Goal: Task Accomplishment & Management: Manage account settings

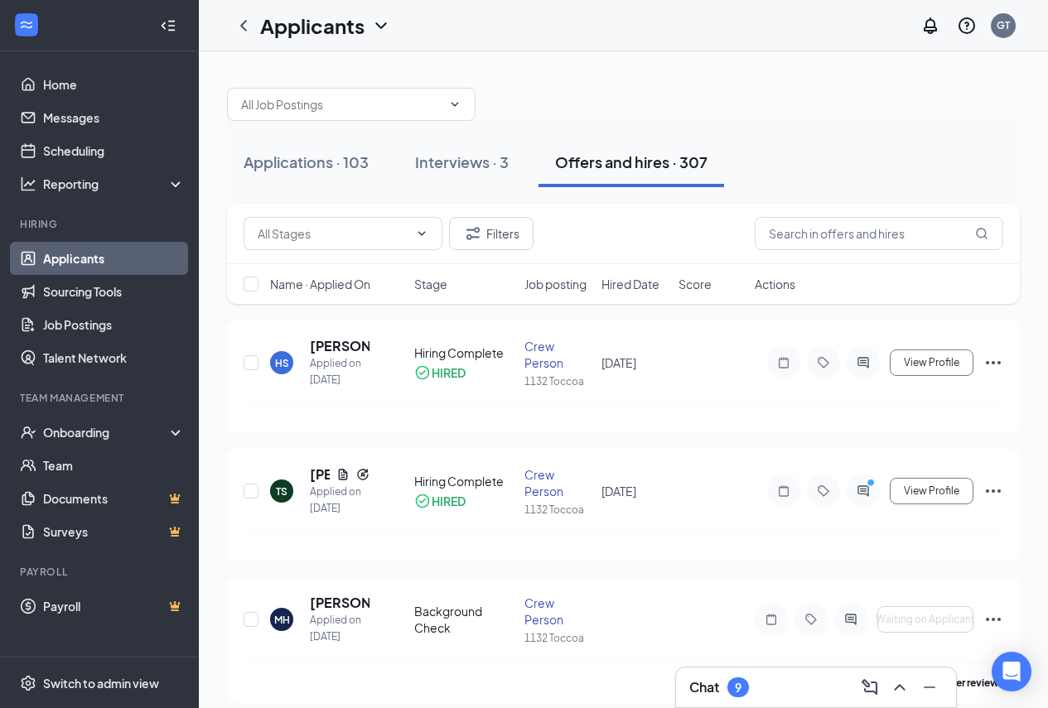
click at [566, 162] on div "Offers and hires · 307" at bounding box center [631, 162] width 152 height 21
click at [486, 162] on div "Interviews · 3" at bounding box center [462, 162] width 94 height 21
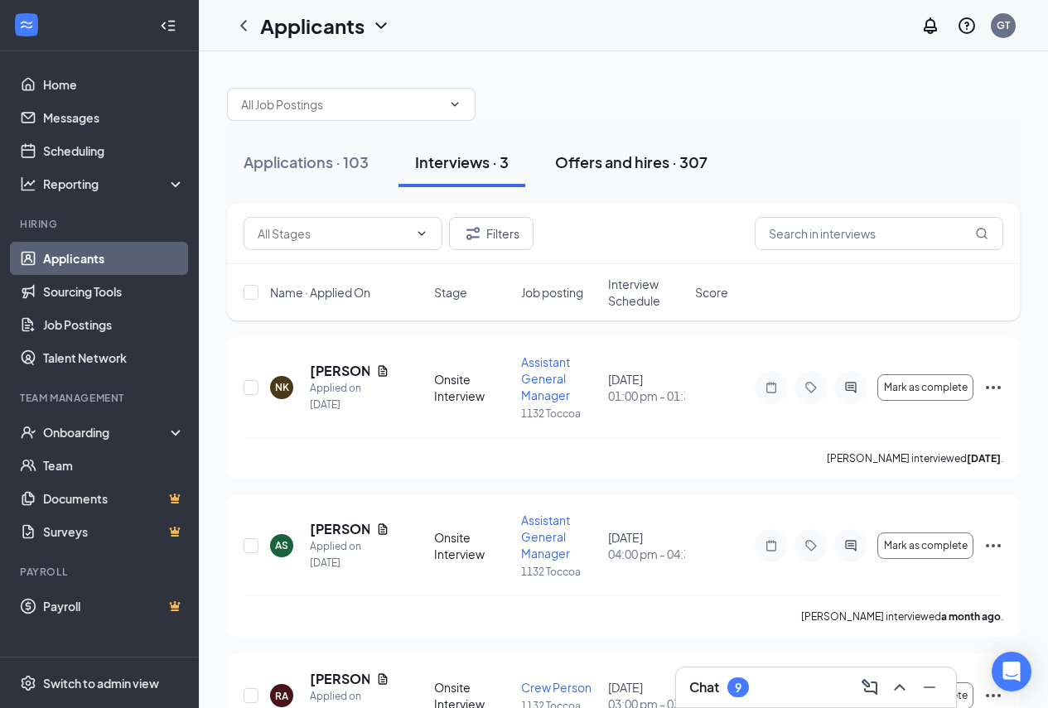
click at [666, 163] on div "Offers and hires · 307" at bounding box center [631, 162] width 152 height 21
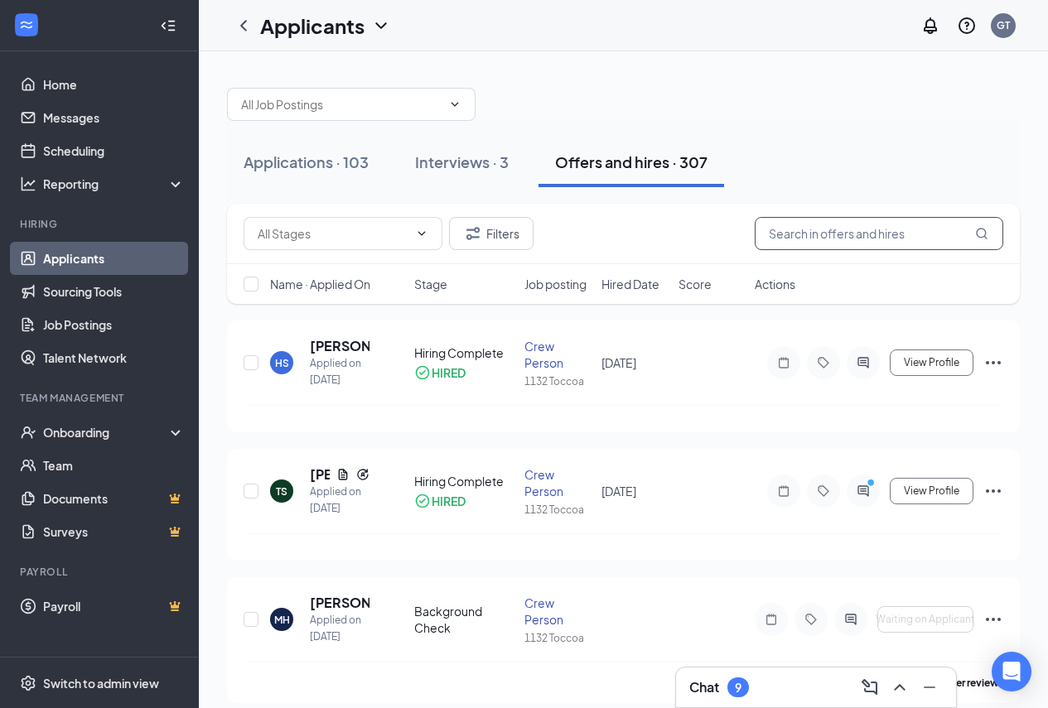
click at [803, 233] on input "text" at bounding box center [879, 233] width 248 height 33
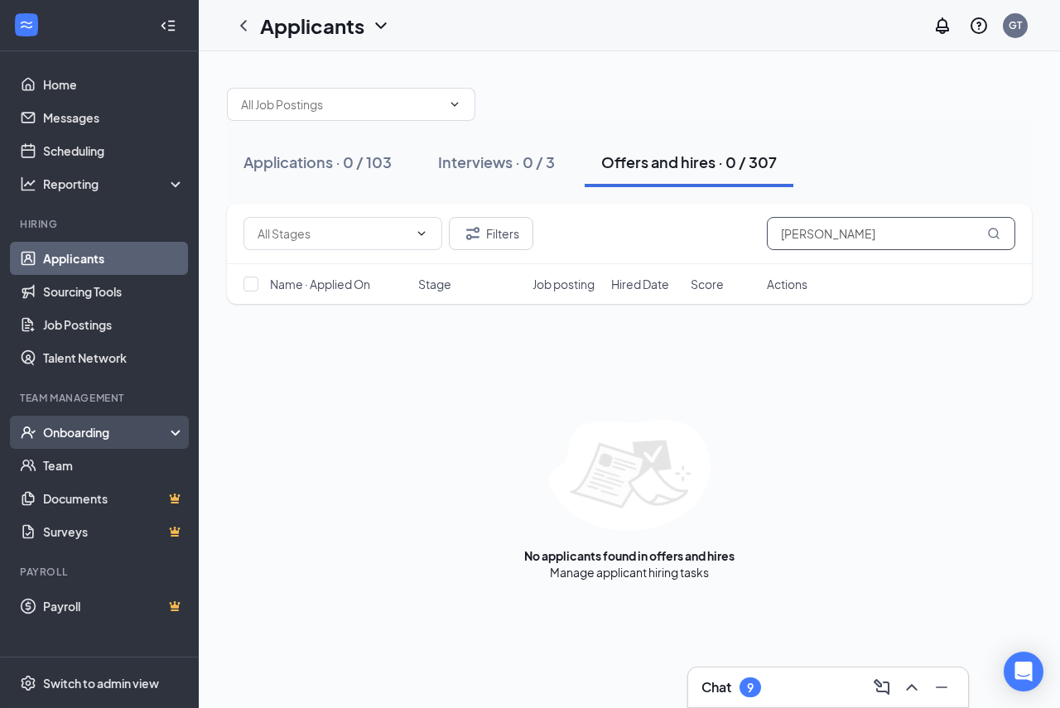
type input "[PERSON_NAME]"
click at [173, 434] on icon at bounding box center [178, 434] width 13 height 0
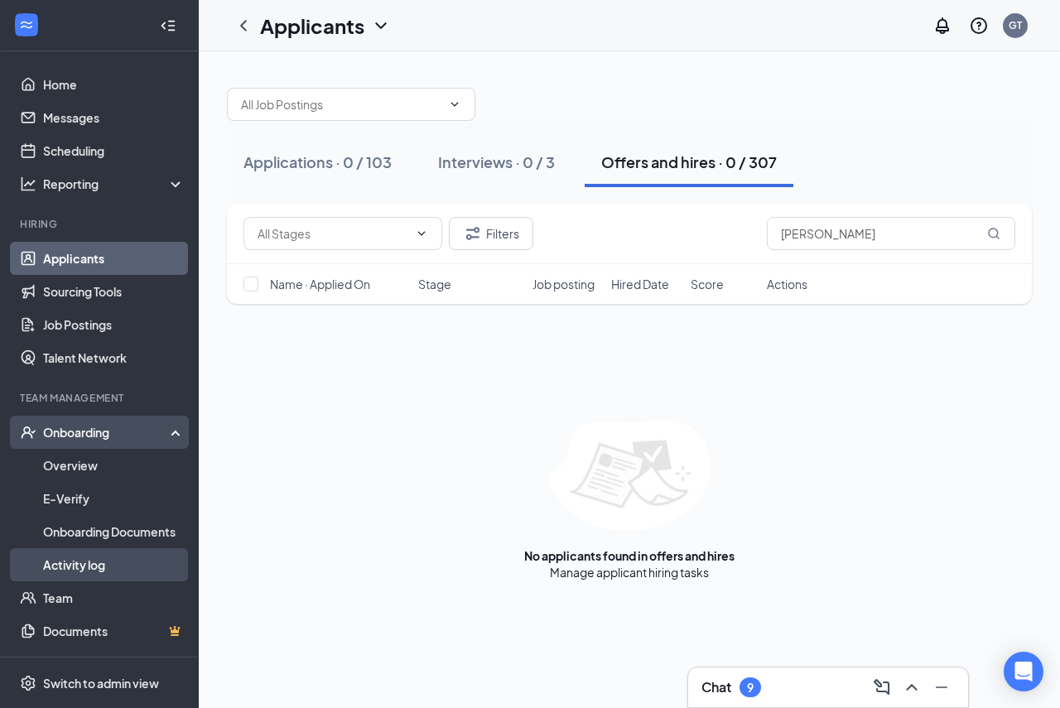
click at [96, 562] on link "Activity log" at bounding box center [114, 564] width 142 height 33
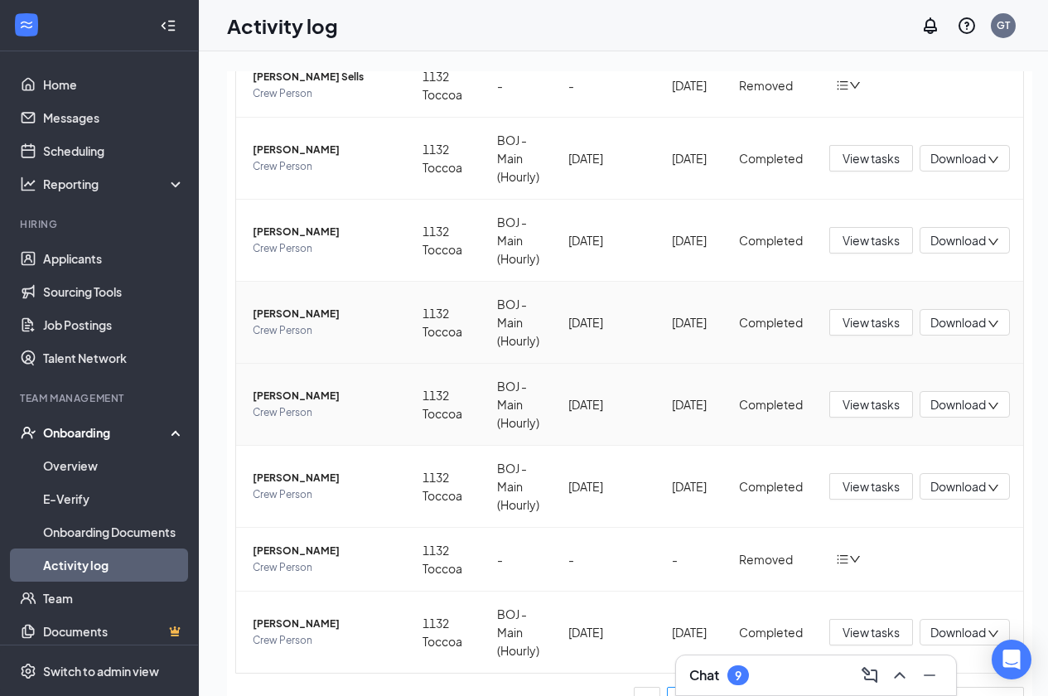
scroll to position [340, 0]
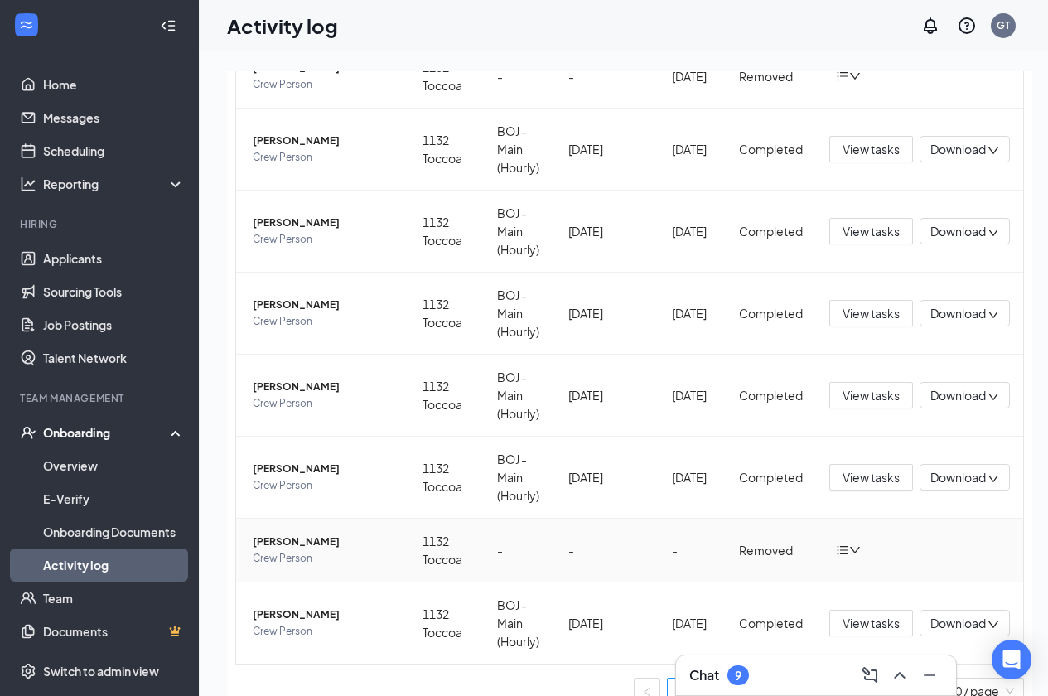
click at [853, 551] on icon "down" at bounding box center [855, 550] width 10 height 7
click at [879, 587] on div "Return to onboarding" at bounding box center [934, 584] width 179 height 17
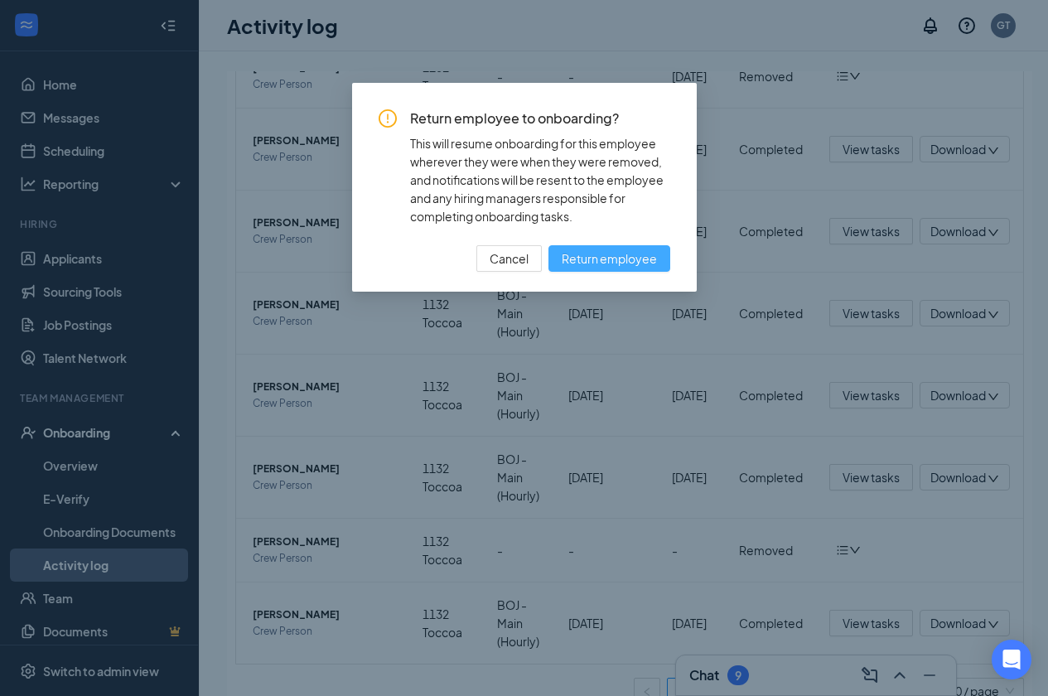
click at [631, 252] on span "Return employee" at bounding box center [609, 258] width 95 height 18
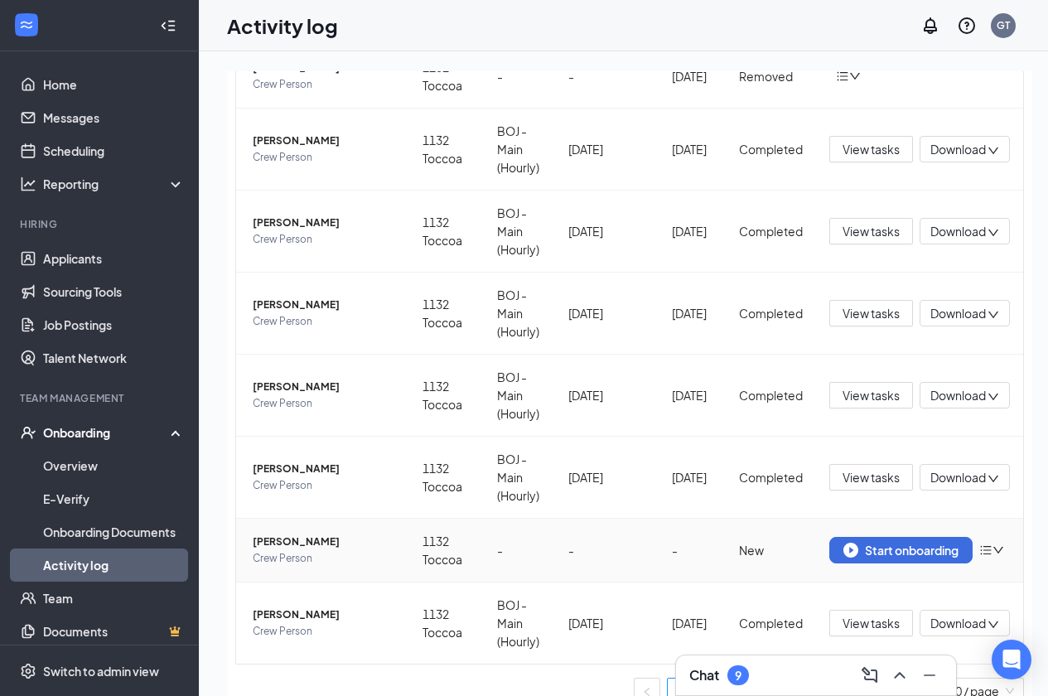
click at [292, 538] on span "[PERSON_NAME]" at bounding box center [324, 541] width 143 height 17
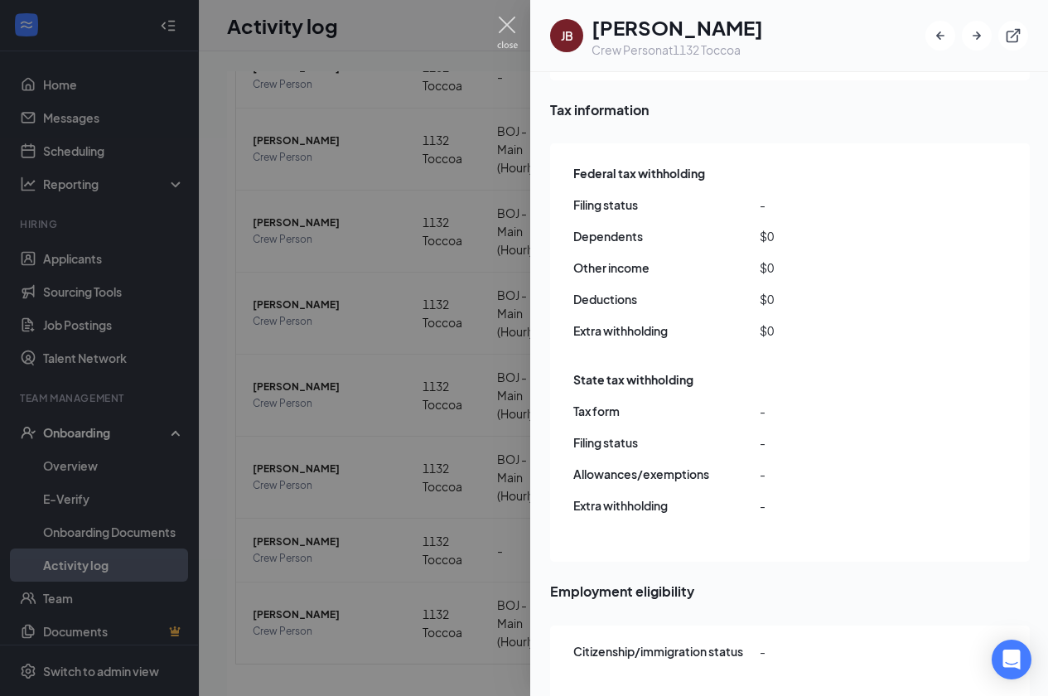
click at [505, 25] on img at bounding box center [507, 33] width 21 height 32
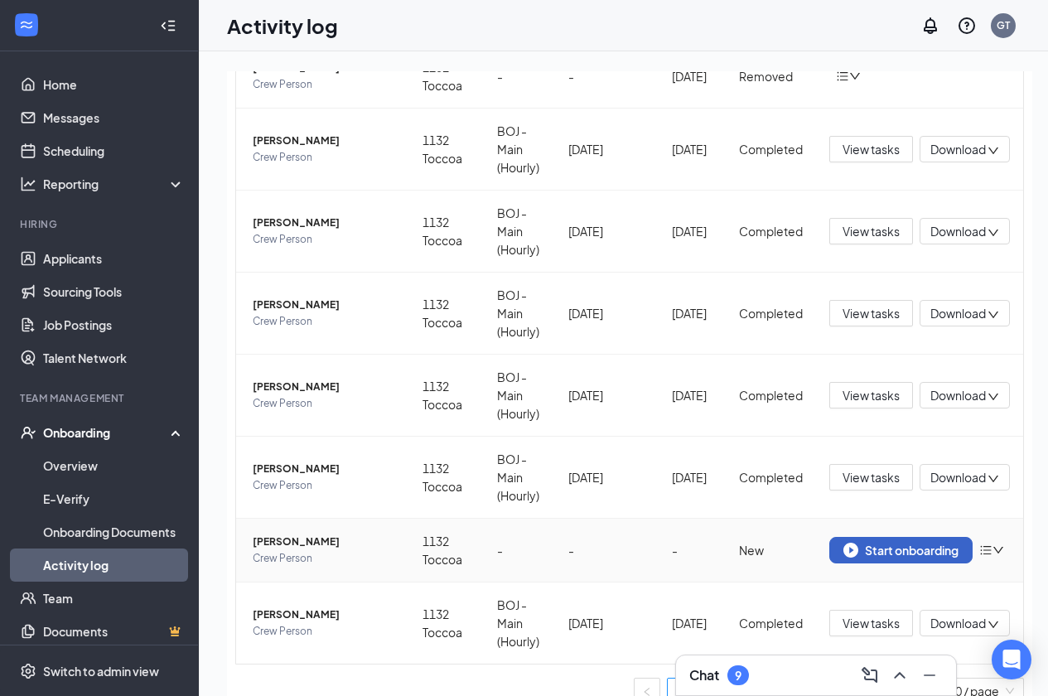
click at [894, 544] on div "Start onboarding" at bounding box center [900, 549] width 115 height 15
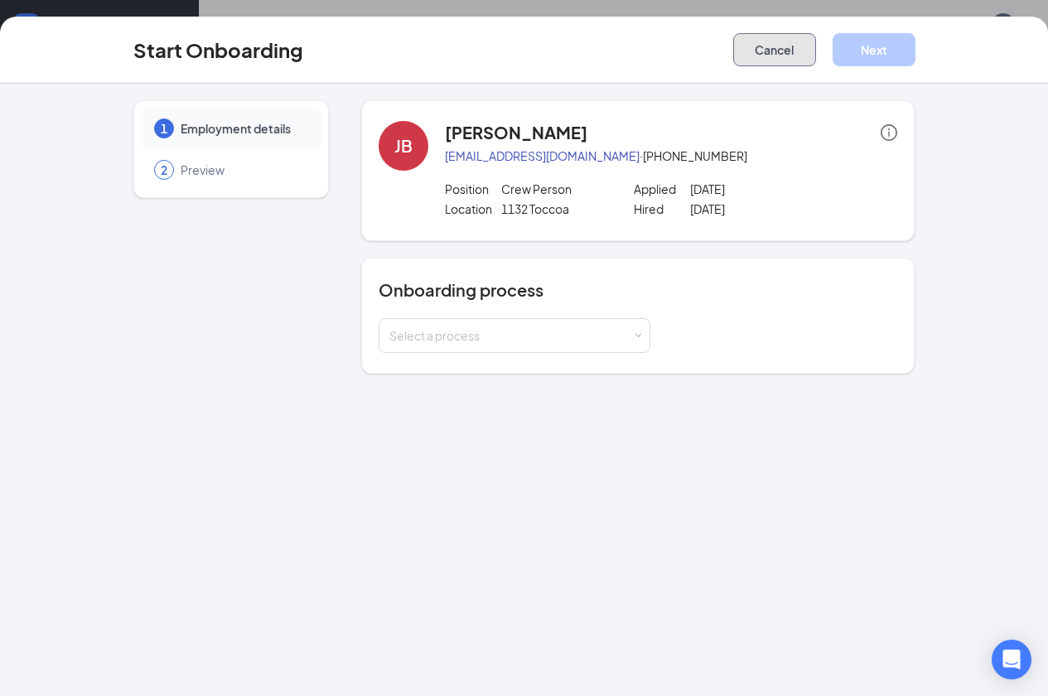
click at [816, 60] on button "Cancel" at bounding box center [774, 49] width 83 height 33
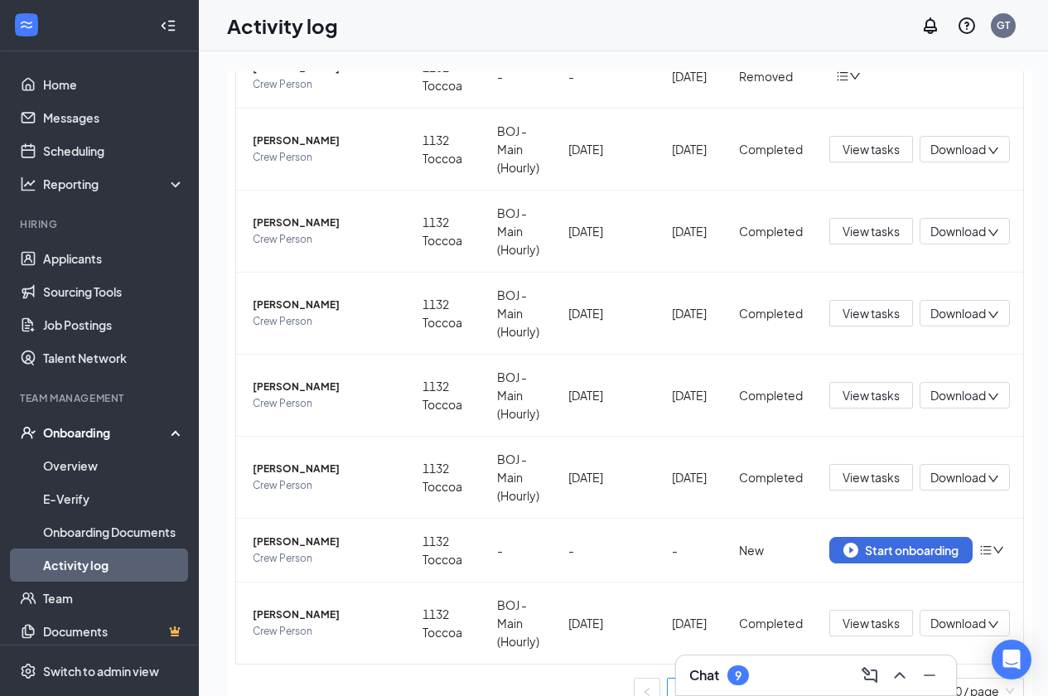
click at [134, 440] on div "Onboarding" at bounding box center [107, 432] width 128 height 17
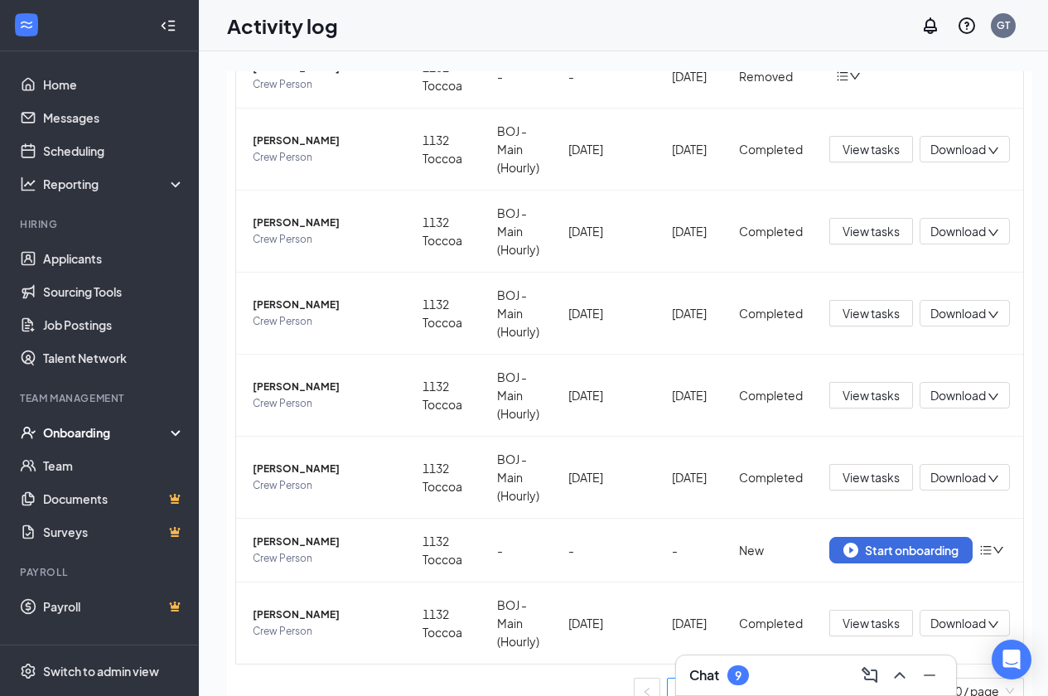
click at [125, 441] on div "Onboarding" at bounding box center [107, 432] width 128 height 17
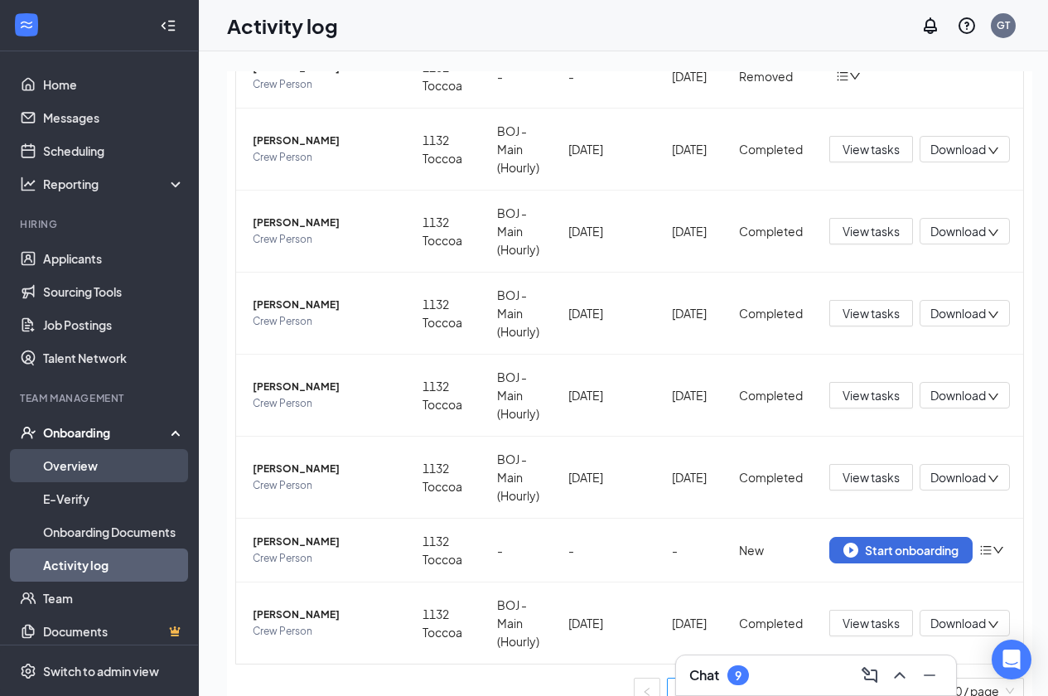
click at [87, 468] on link "Overview" at bounding box center [114, 465] width 142 height 33
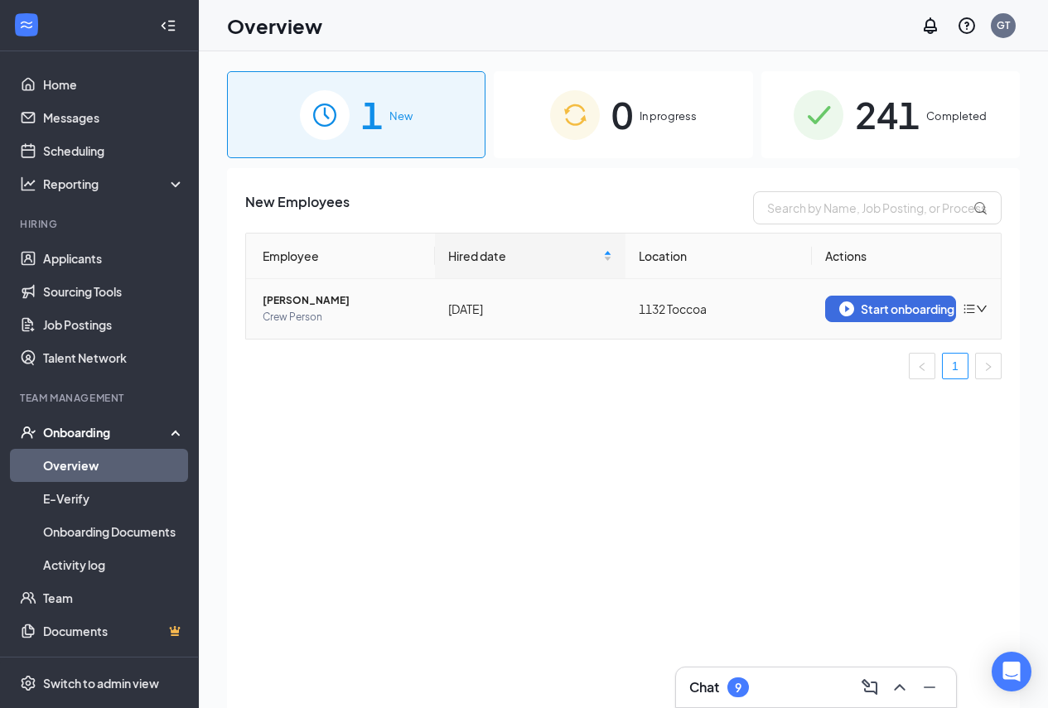
click at [980, 309] on icon "down" at bounding box center [981, 309] width 10 height 7
click at [619, 362] on ul "1" at bounding box center [623, 366] width 756 height 27
click at [152, 436] on div "Onboarding" at bounding box center [107, 432] width 128 height 17
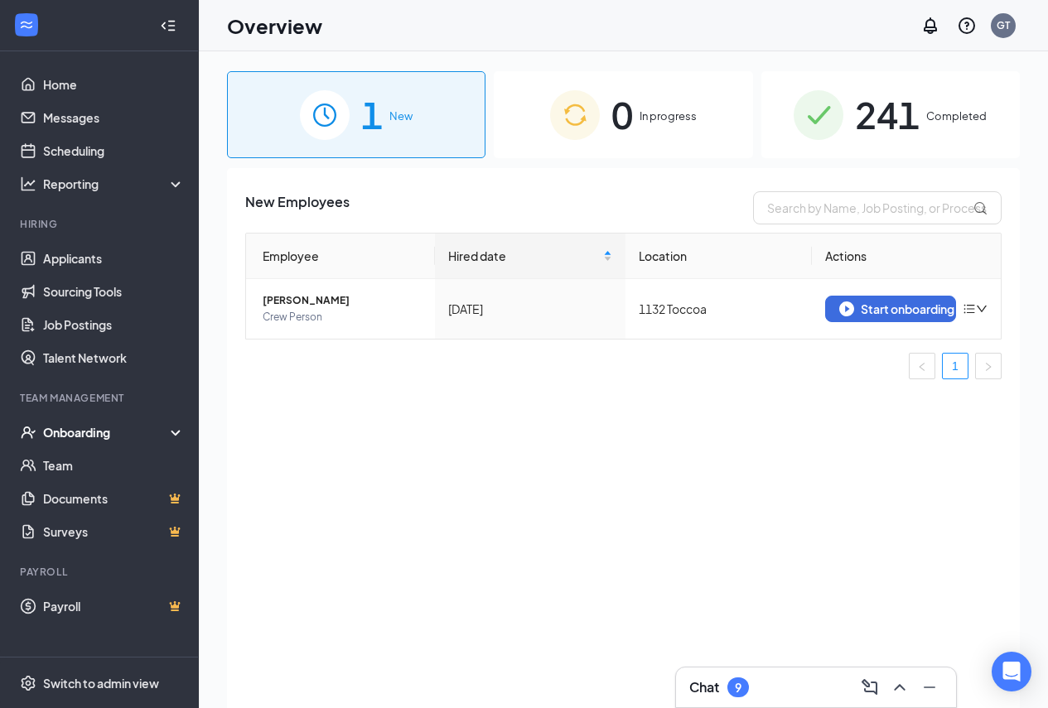
click at [153, 435] on div "Onboarding" at bounding box center [107, 432] width 128 height 17
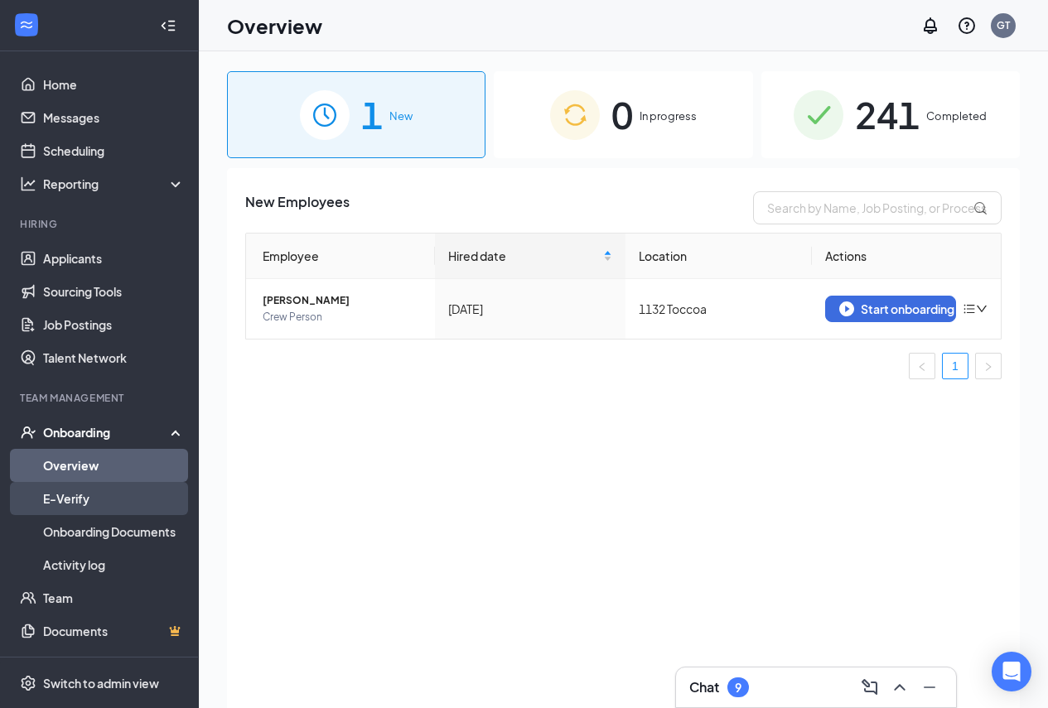
click at [98, 491] on link "E-Verify" at bounding box center [114, 498] width 142 height 33
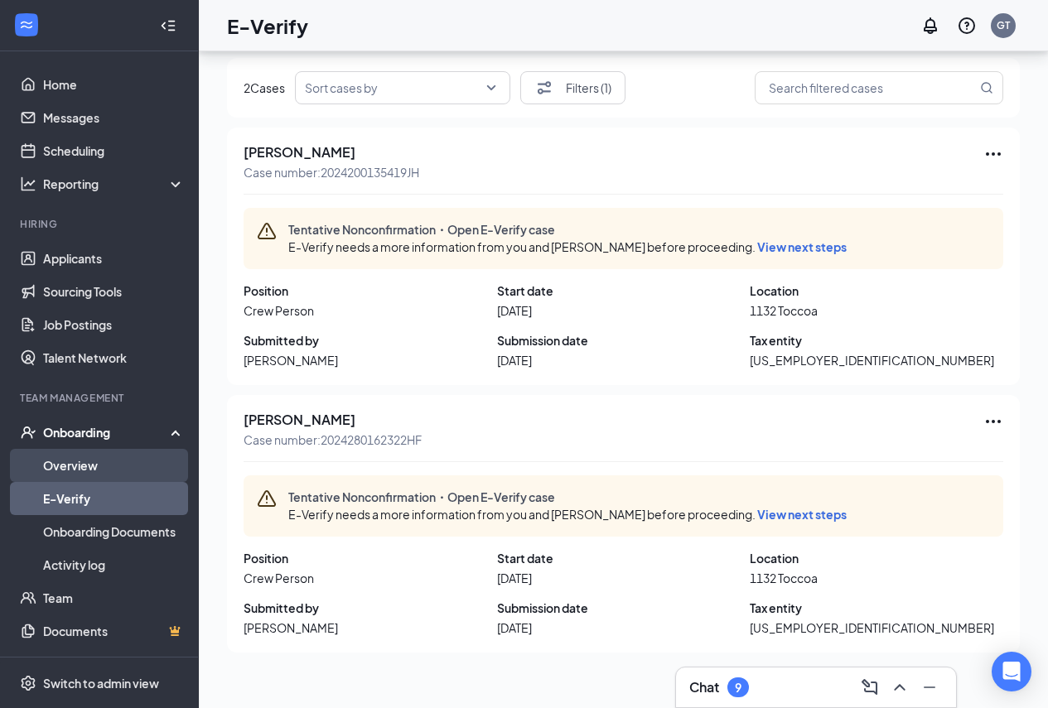
click at [115, 461] on link "Overview" at bounding box center [114, 465] width 142 height 33
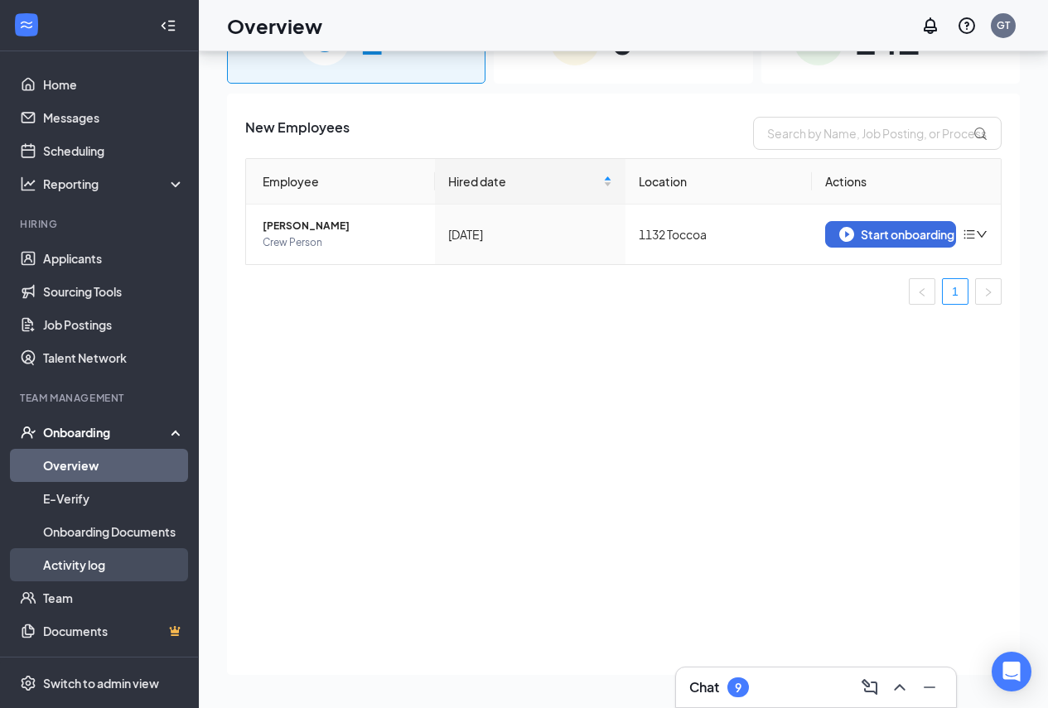
click at [93, 557] on link "Activity log" at bounding box center [114, 564] width 142 height 33
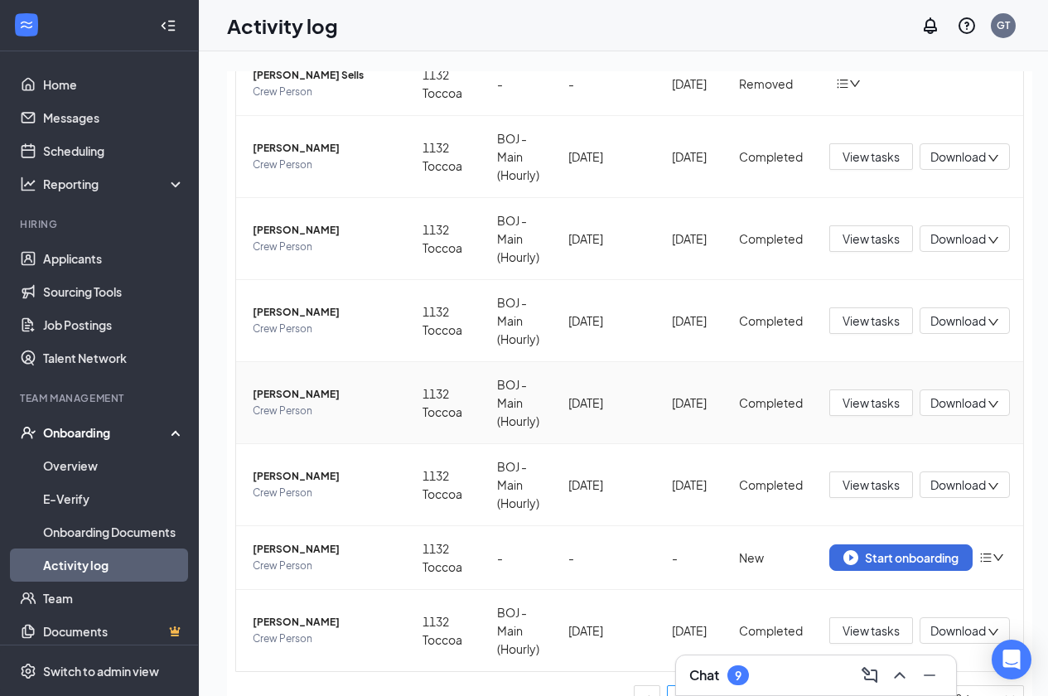
scroll to position [340, 0]
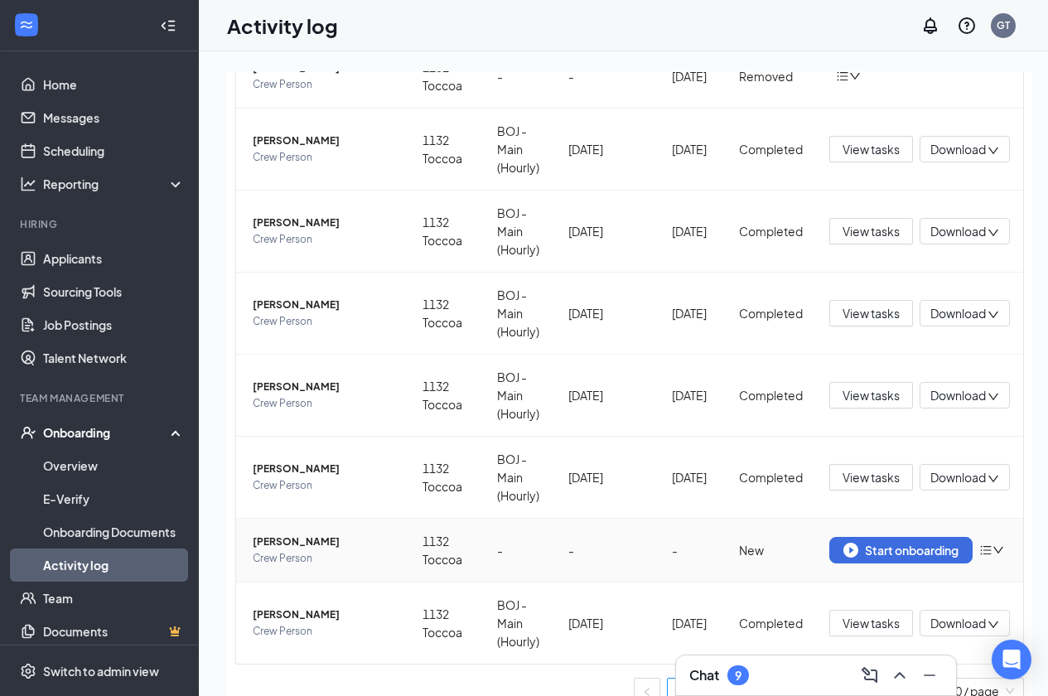
click at [270, 538] on span "[PERSON_NAME]" at bounding box center [324, 541] width 143 height 17
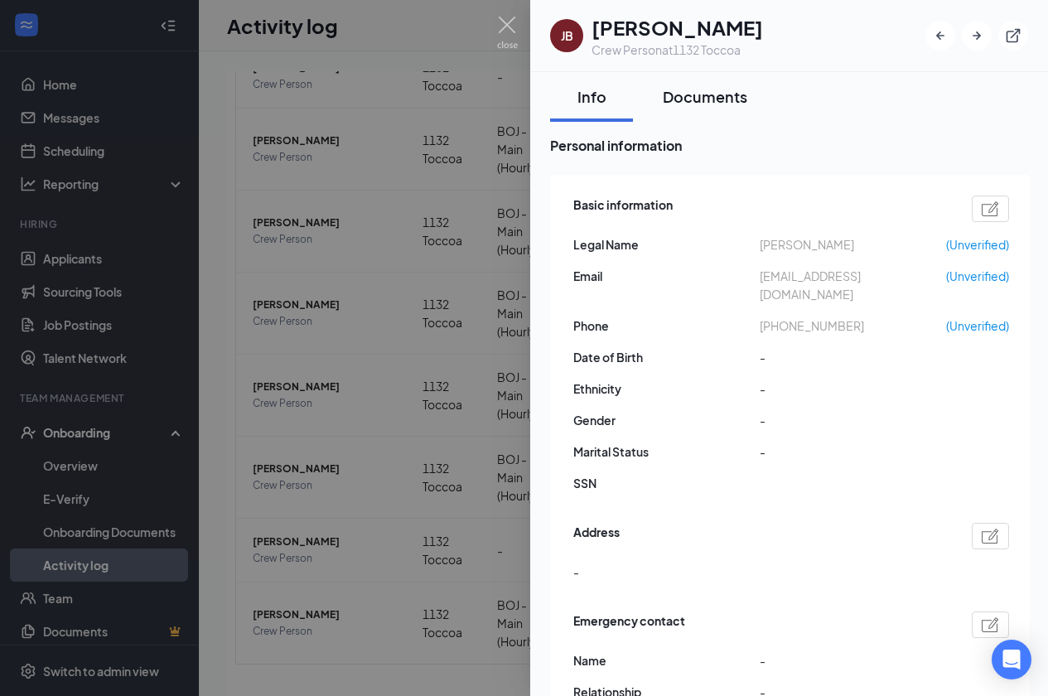
click at [716, 95] on div "Documents" at bounding box center [705, 96] width 84 height 21
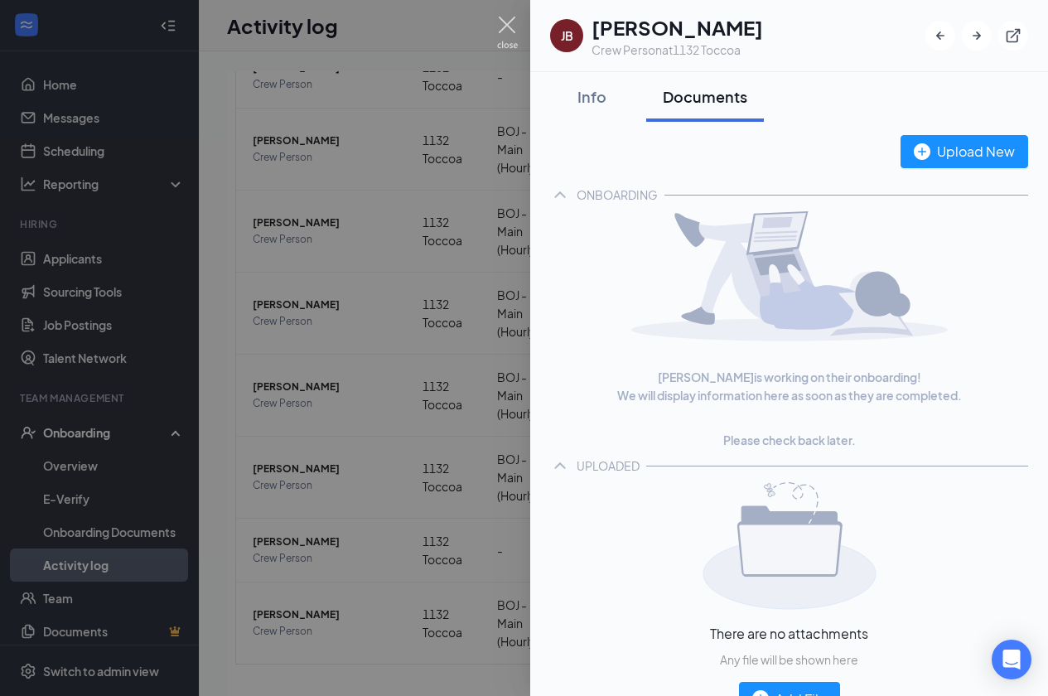
click at [499, 27] on img at bounding box center [507, 33] width 21 height 32
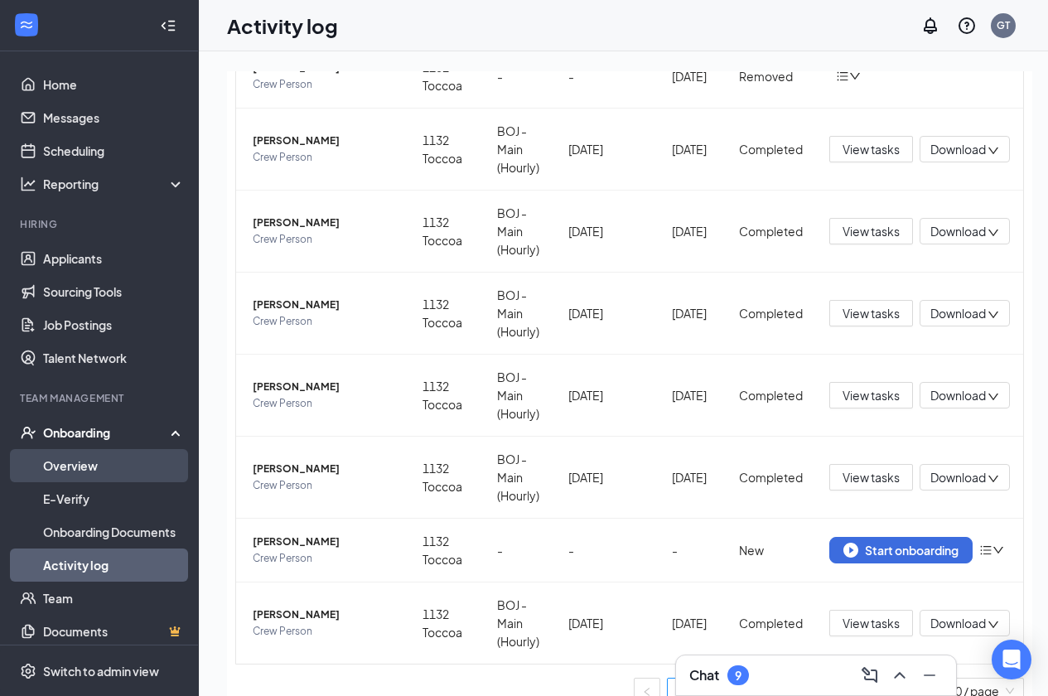
drag, startPoint x: 89, startPoint y: 460, endPoint x: 83, endPoint y: 470, distance: 12.2
click at [88, 461] on link "Overview" at bounding box center [114, 465] width 142 height 33
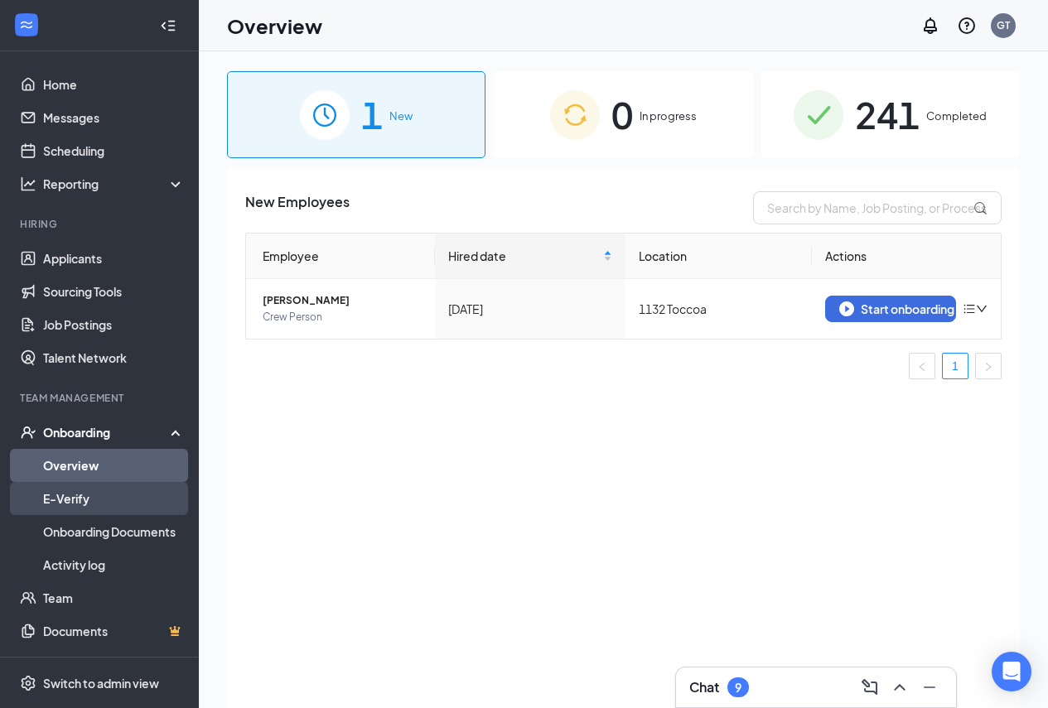
click at [83, 490] on link "E-Verify" at bounding box center [114, 498] width 142 height 33
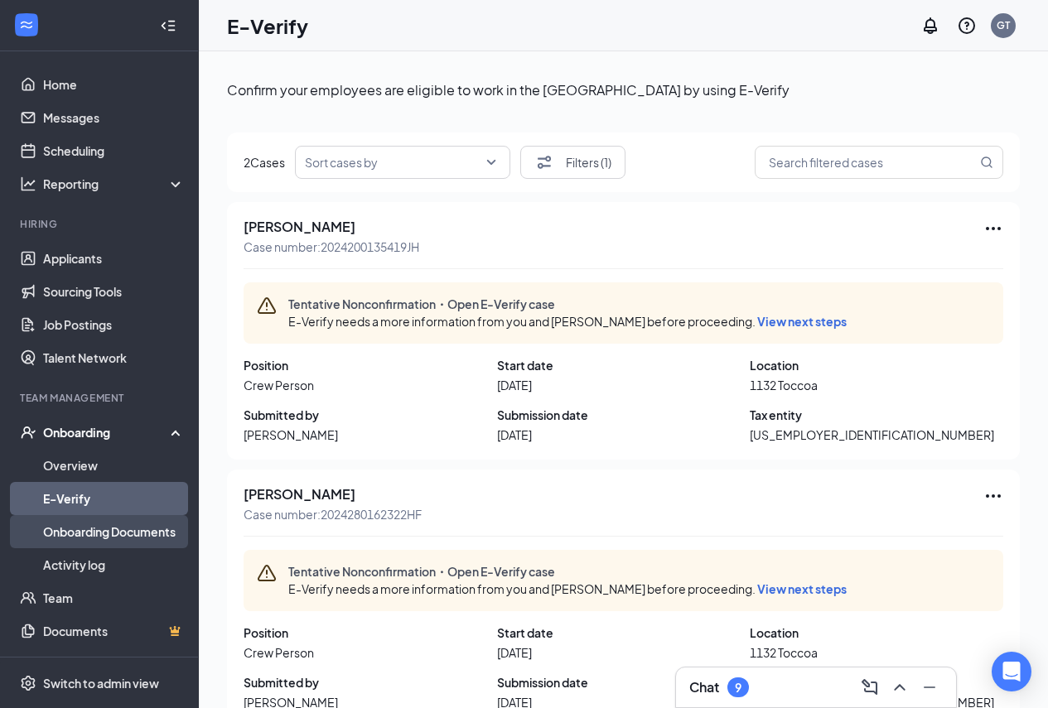
click at [77, 523] on link "Onboarding Documents" at bounding box center [114, 531] width 142 height 33
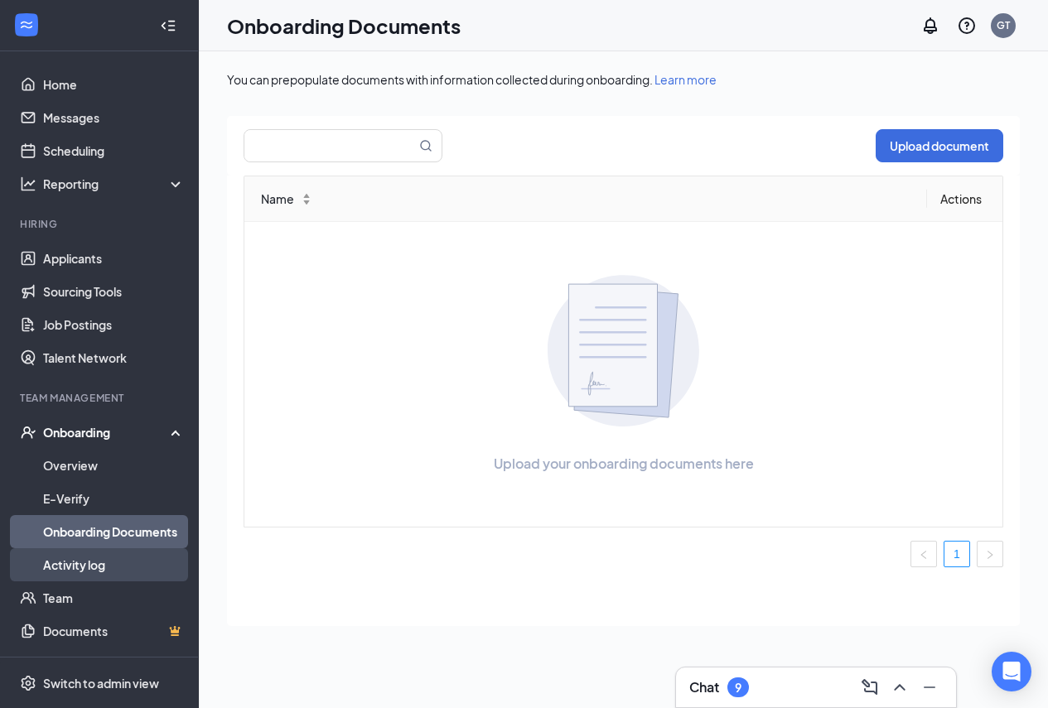
click at [63, 562] on link "Activity log" at bounding box center [114, 564] width 142 height 33
